Goal: Find specific page/section: Find specific page/section

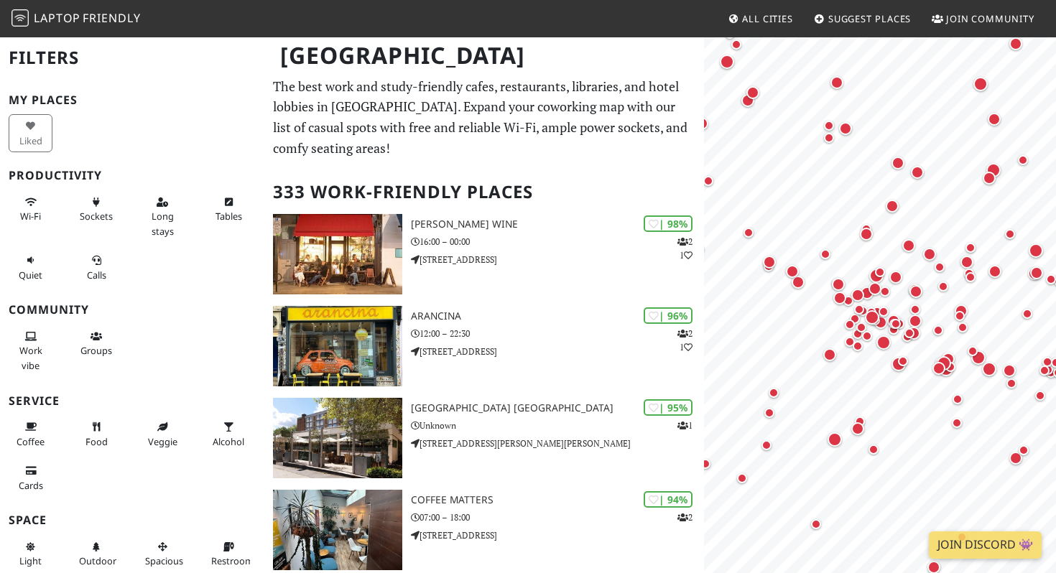
scroll to position [637, 0]
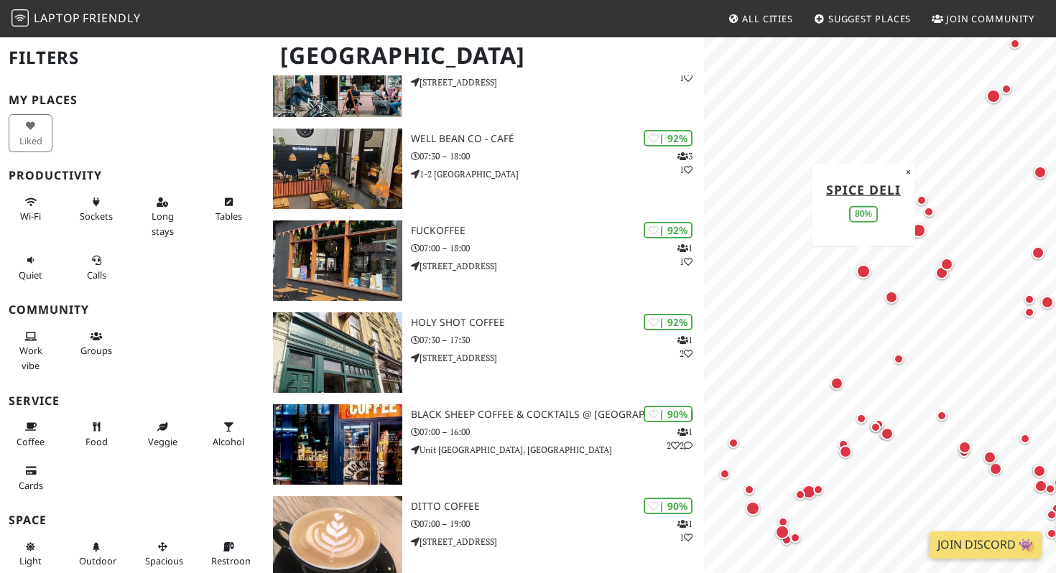
click at [864, 272] on div "Map marker" at bounding box center [863, 271] width 14 height 14
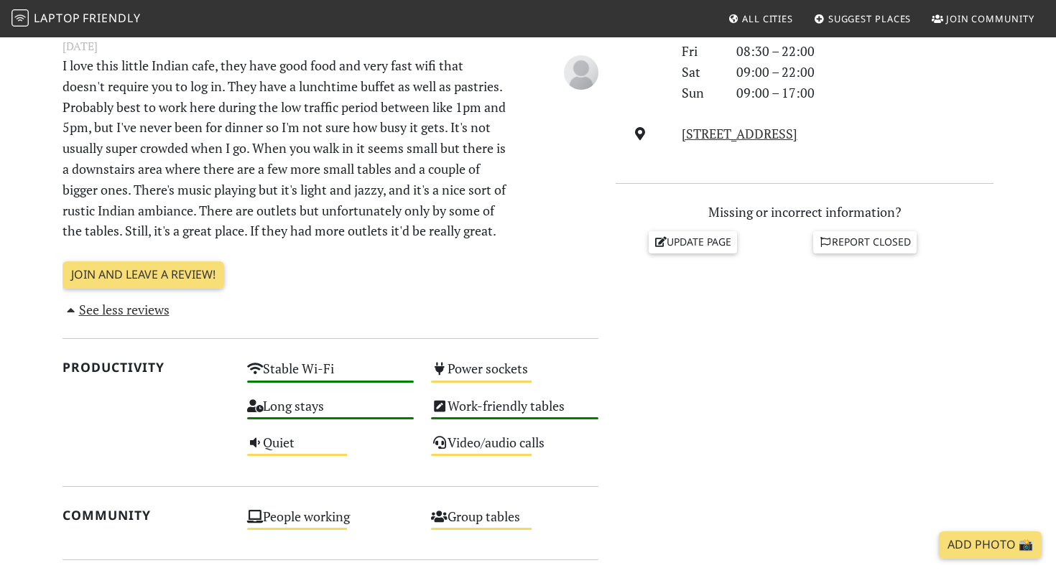
scroll to position [788, 0]
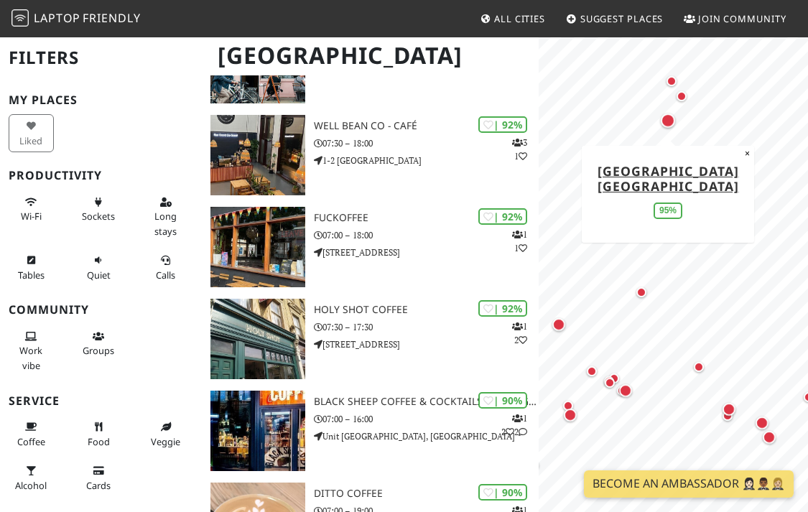
click at [667, 120] on div "Map marker" at bounding box center [668, 121] width 14 height 14
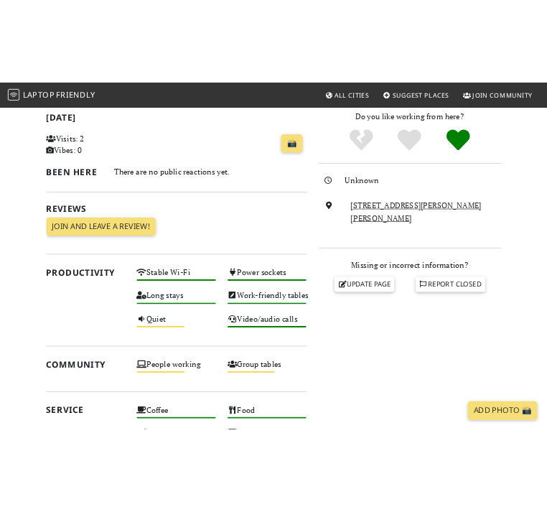
scroll to position [318, 0]
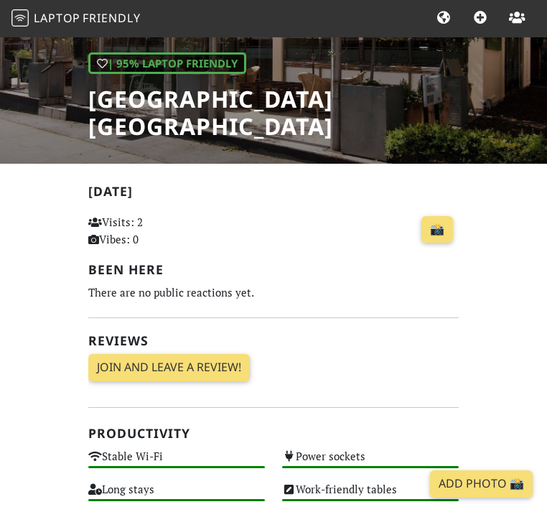
scroll to position [0, 0]
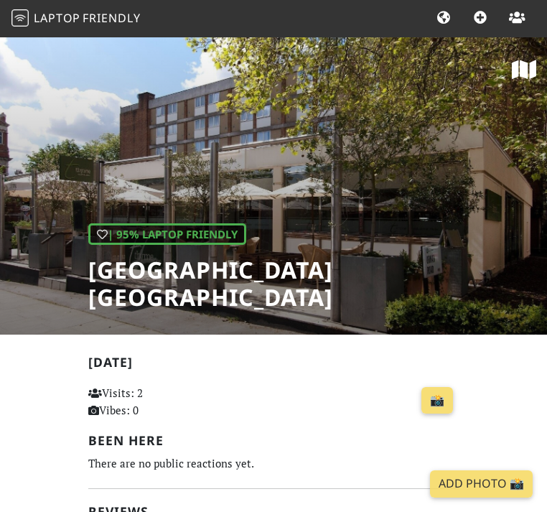
click at [522, 71] on icon at bounding box center [524, 70] width 24 height 22
